Goal: Task Accomplishment & Management: Manage account settings

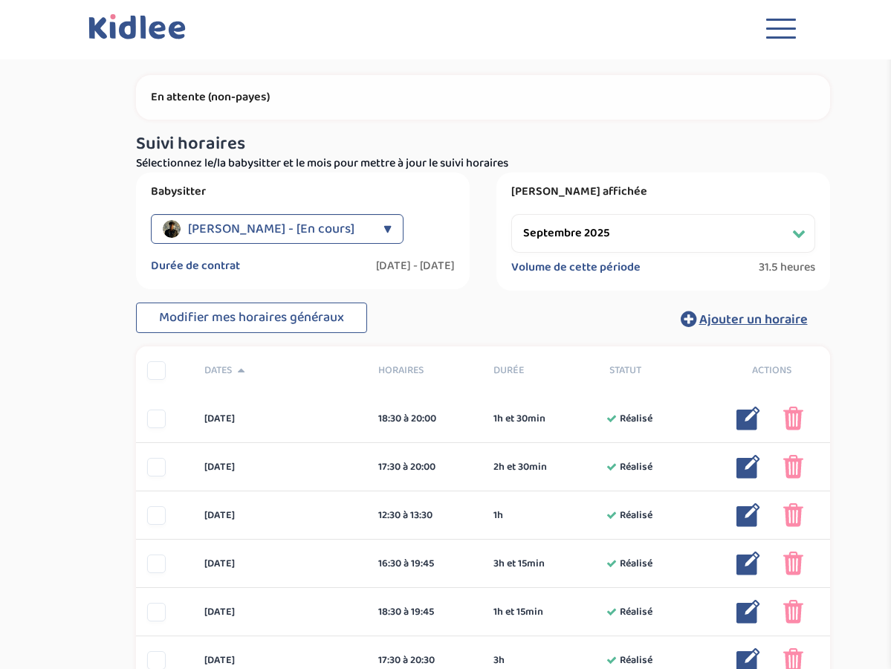
select select "septembre 2025"
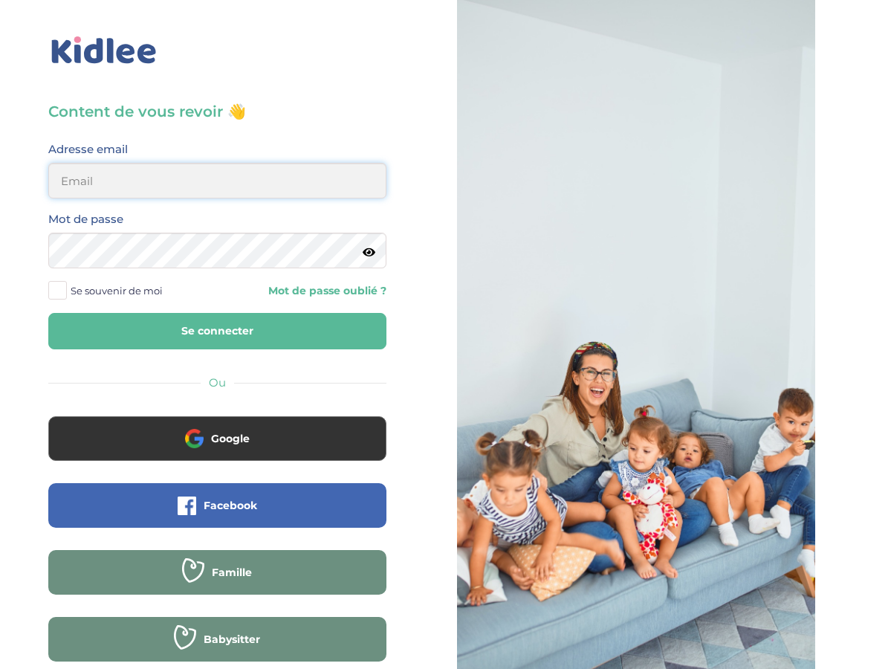
type input "andreaboguifo@yahoo.fr"
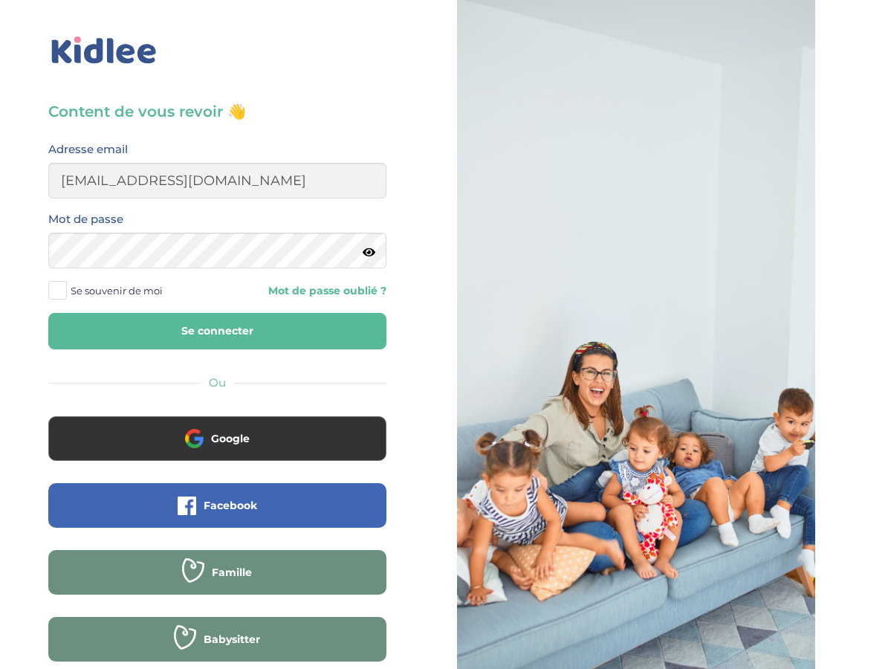
click at [207, 331] on button "Se connecter" at bounding box center [217, 331] width 338 height 36
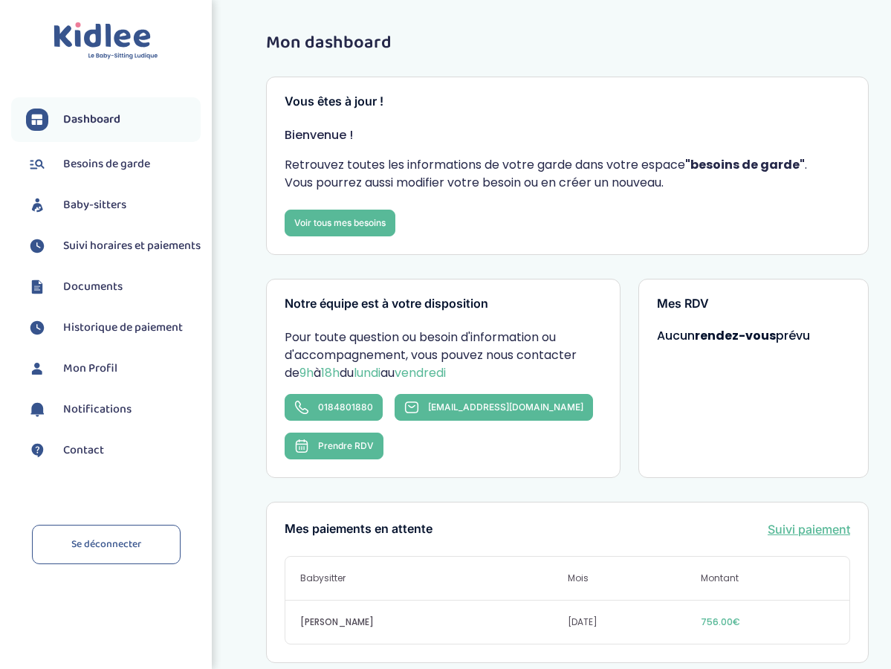
click at [103, 248] on span "Suivi horaires et paiements" at bounding box center [132, 246] width 138 height 18
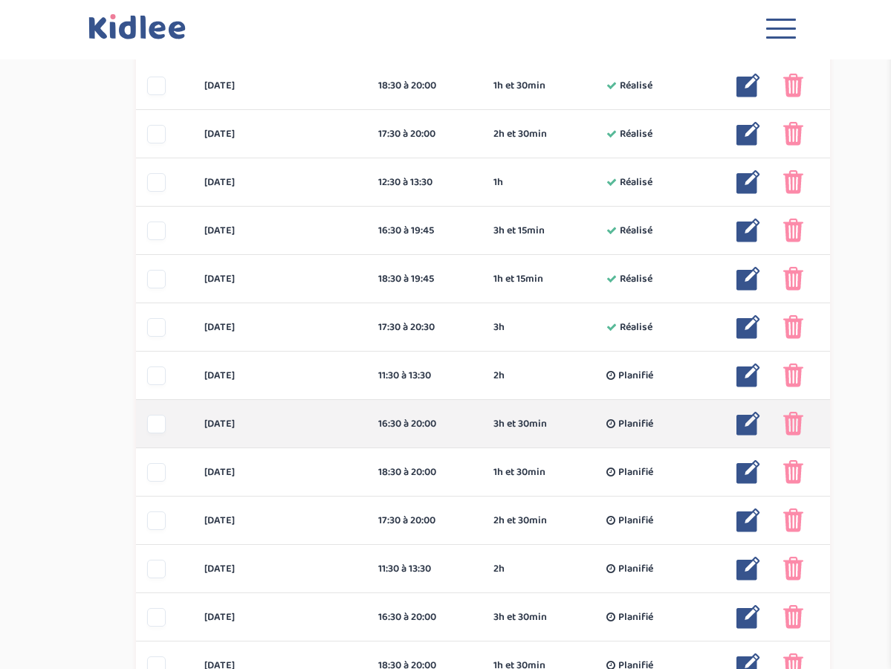
scroll to position [333, 0]
click at [156, 420] on div at bounding box center [156, 424] width 19 height 19
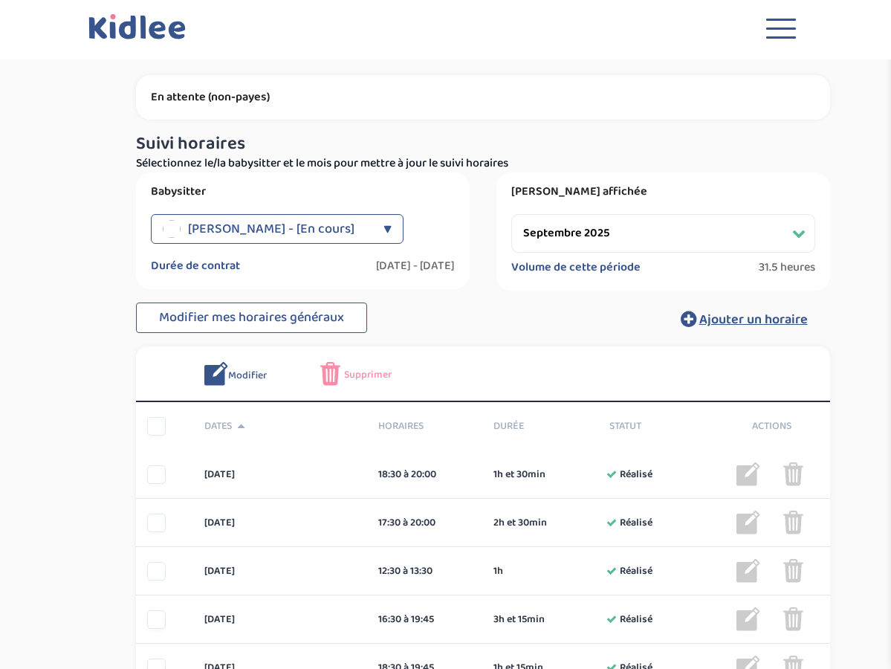
scroll to position [0, 0]
click at [336, 370] on img at bounding box center [330, 374] width 20 height 24
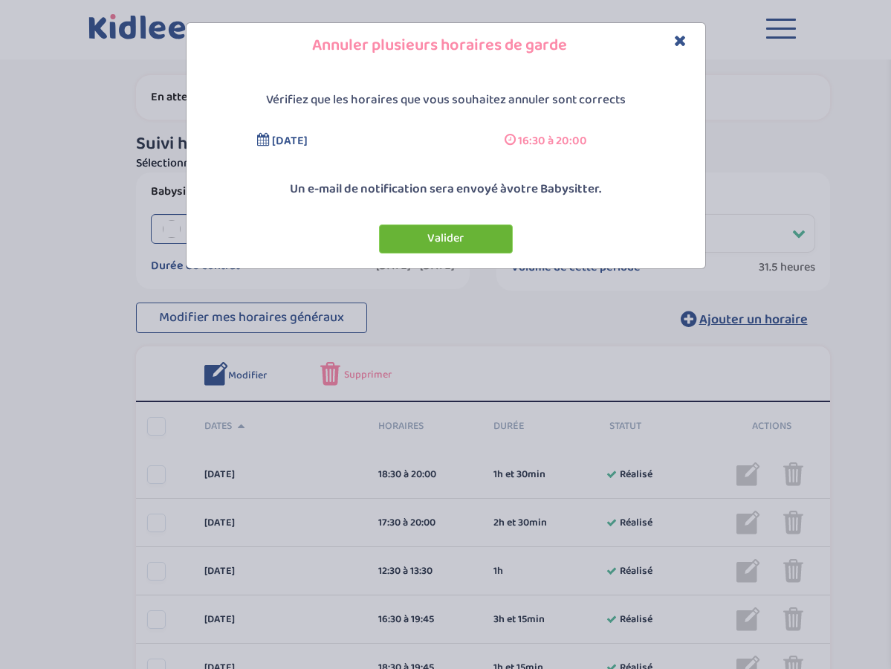
click at [442, 235] on button "Valider" at bounding box center [446, 239] width 134 height 29
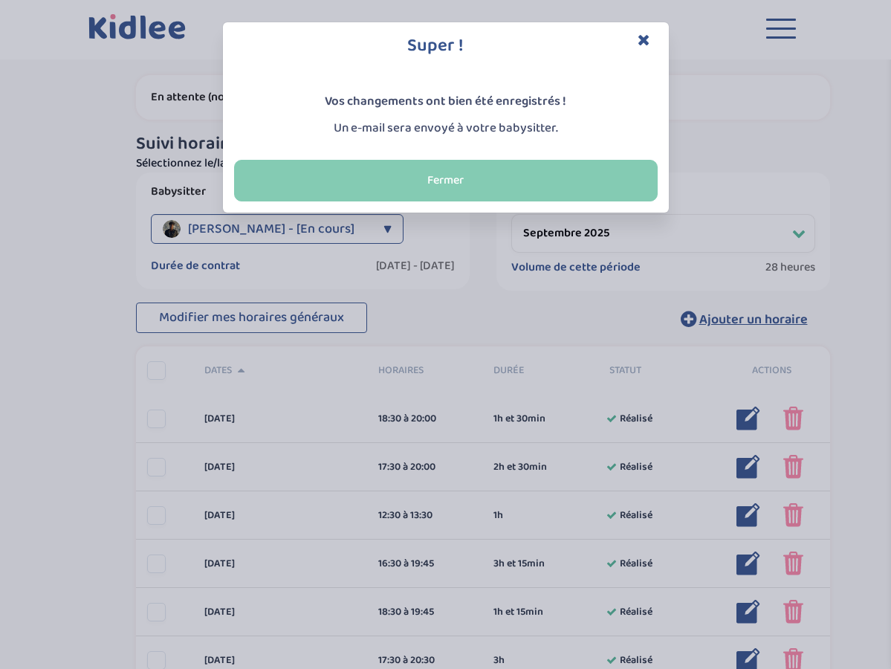
click at [455, 179] on button "Fermer" at bounding box center [446, 181] width 424 height 42
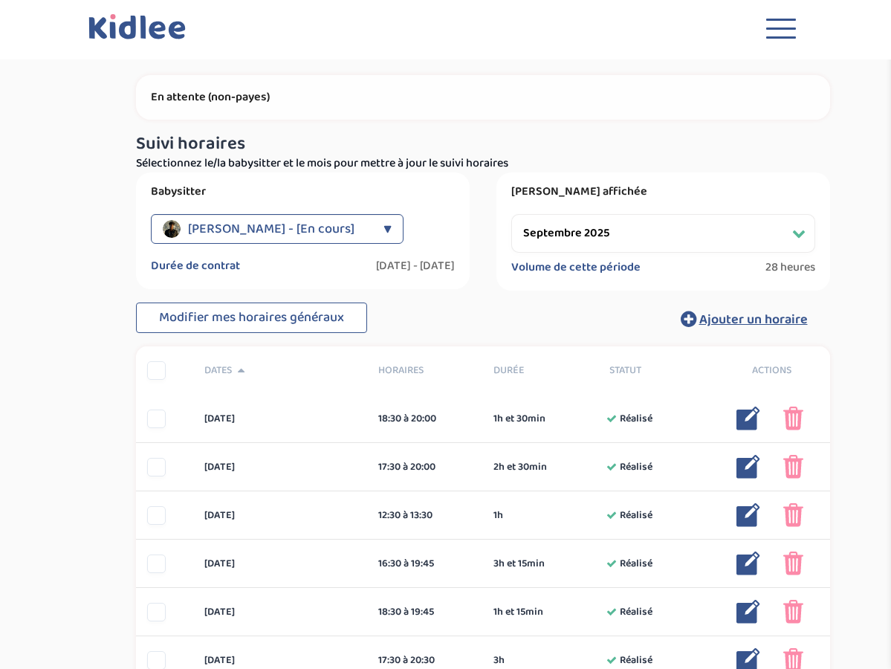
click at [387, 224] on div "▼" at bounding box center [388, 229] width 8 height 30
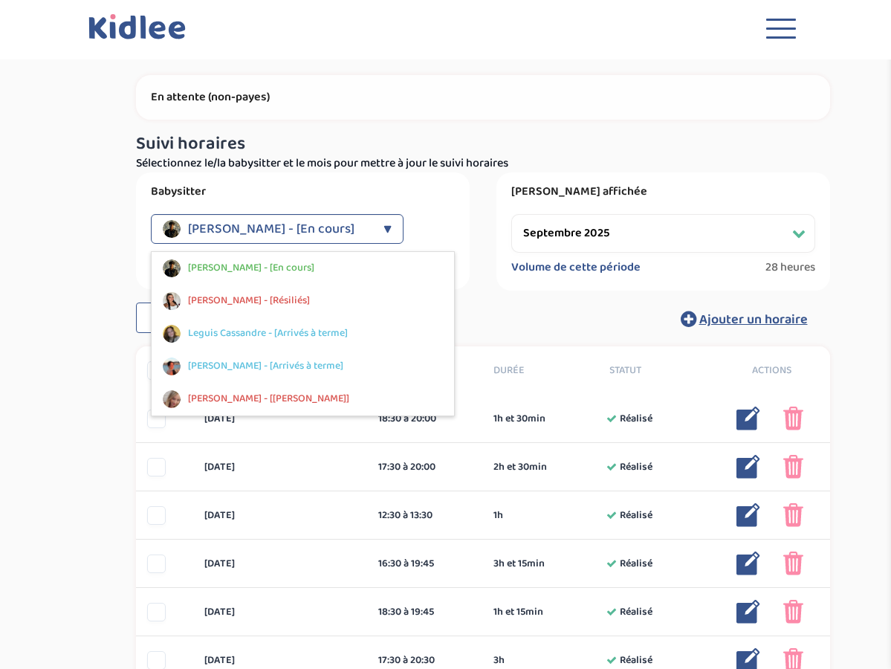
click at [109, 243] on div "Suivi paiements JpJfqm9RqxWpPd9eb74Zq4mTBq2G4jgqTEsV6KGC En attente (non-payes)…" at bounding box center [483, 565] width 761 height 1109
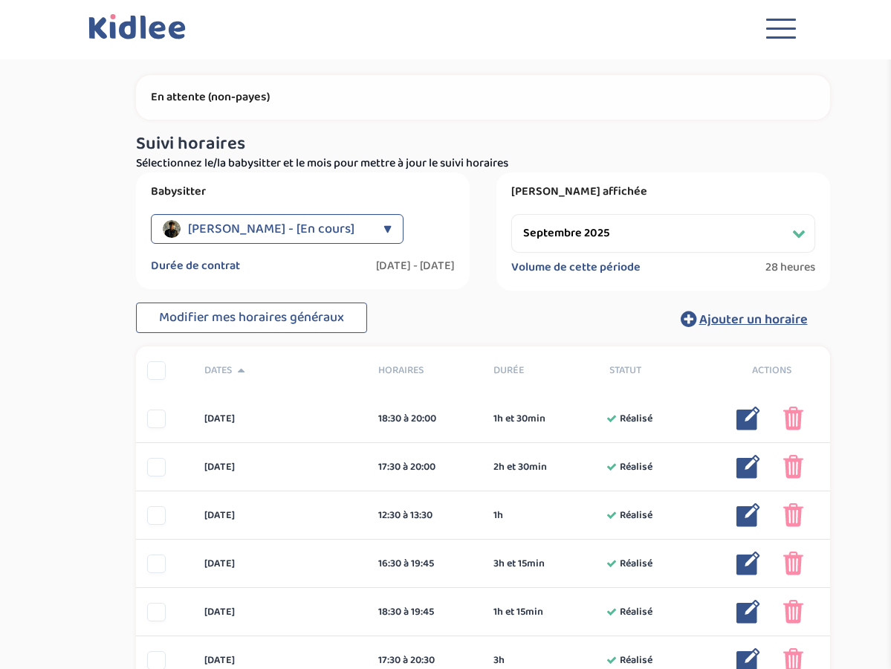
click at [384, 222] on div "▼" at bounding box center [388, 229] width 8 height 30
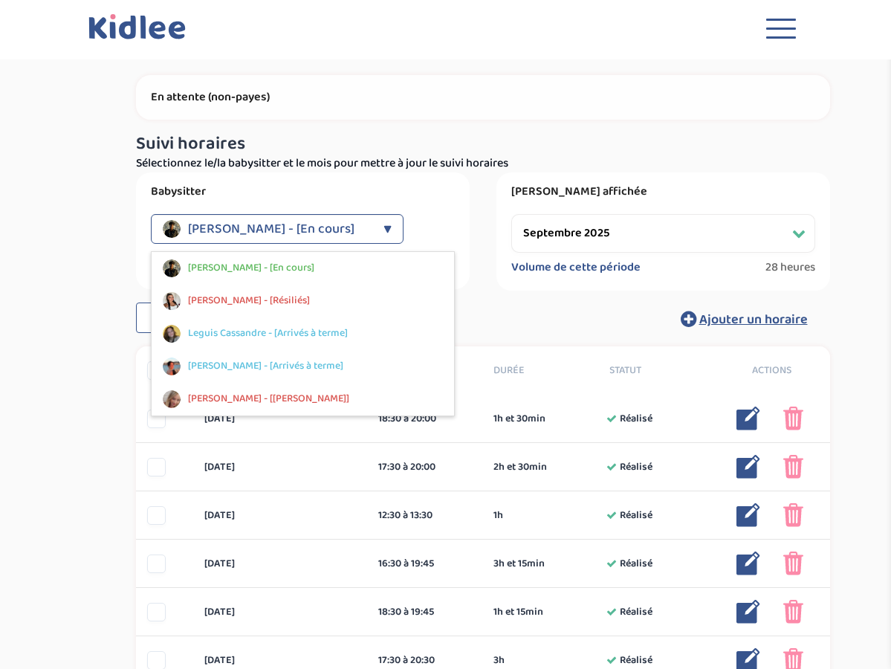
click at [86, 242] on div "Suivi paiements JpJfqm9RqxWpPd9eb74Zq4mTBq2G4jgqTEsV6KGC En attente (non-payes)…" at bounding box center [482, 566] width 817 height 1132
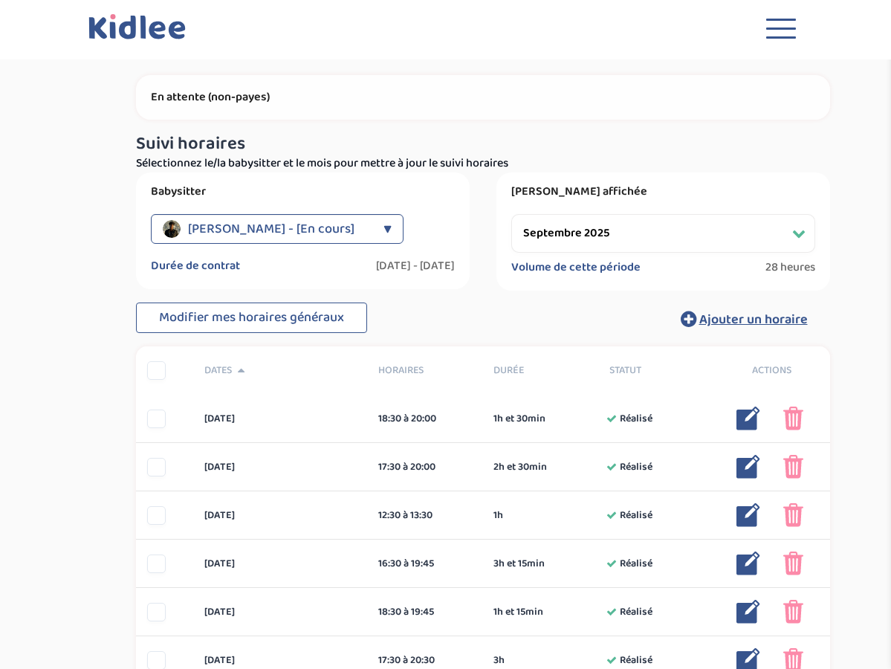
click at [387, 230] on div "▼" at bounding box center [388, 229] width 8 height 30
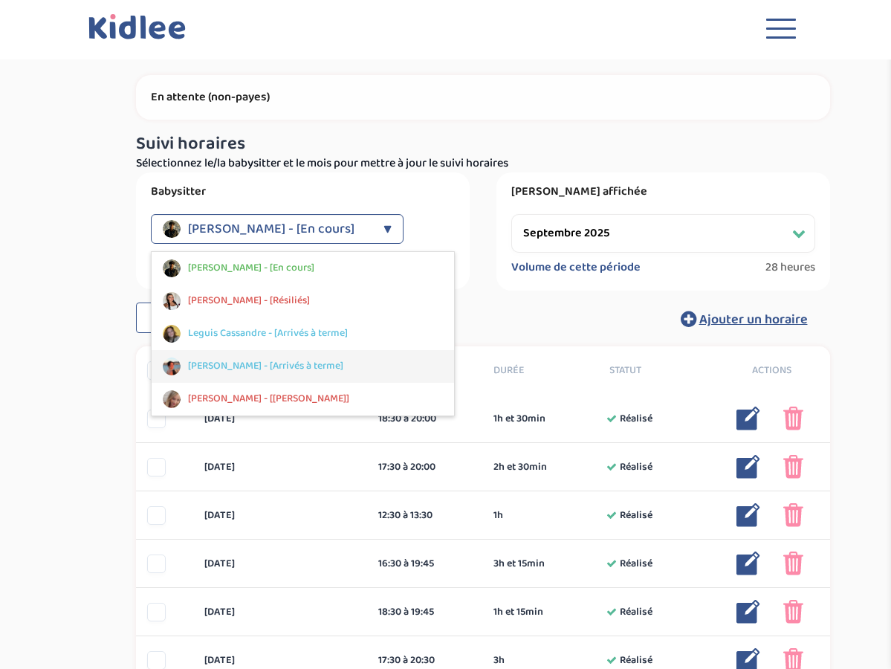
click at [312, 363] on span "[PERSON_NAME] - [Arrivés à terme]" at bounding box center [265, 366] width 155 height 16
select select "[DATE]"
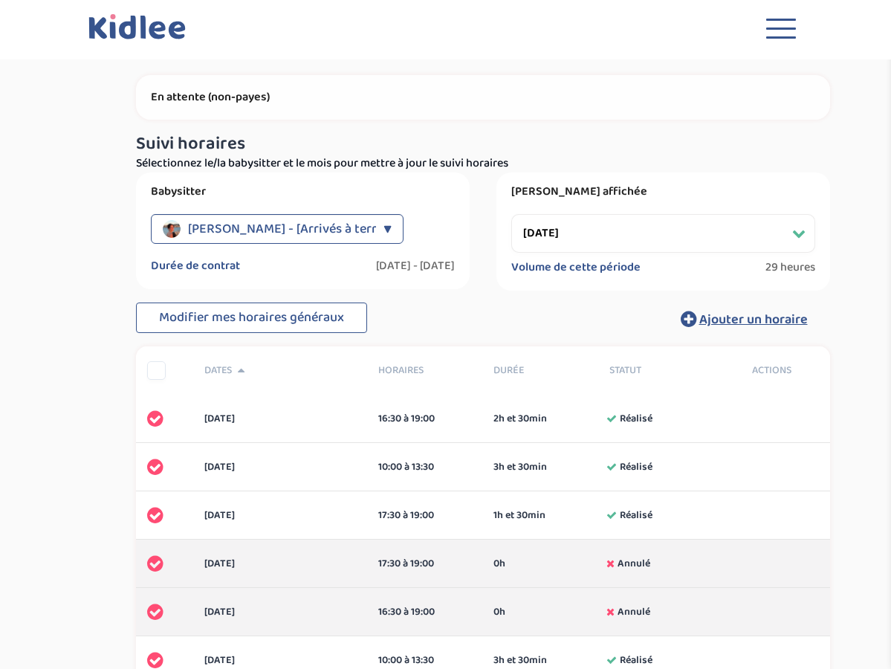
click at [384, 225] on div "▼" at bounding box center [388, 229] width 8 height 30
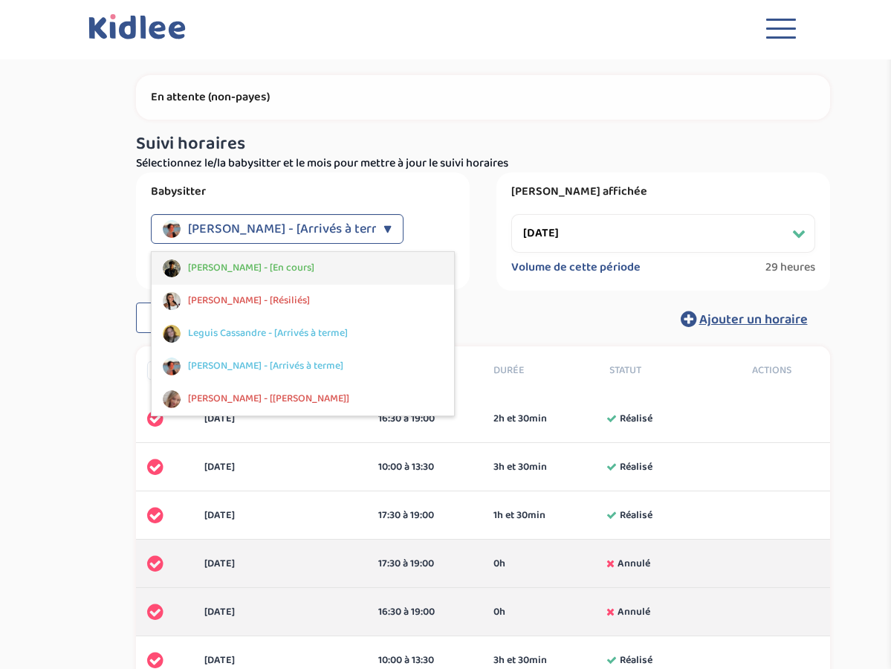
click at [315, 268] on span "[PERSON_NAME] - [En cours]" at bounding box center [251, 268] width 126 height 16
